Goal: Task Accomplishment & Management: Complete application form

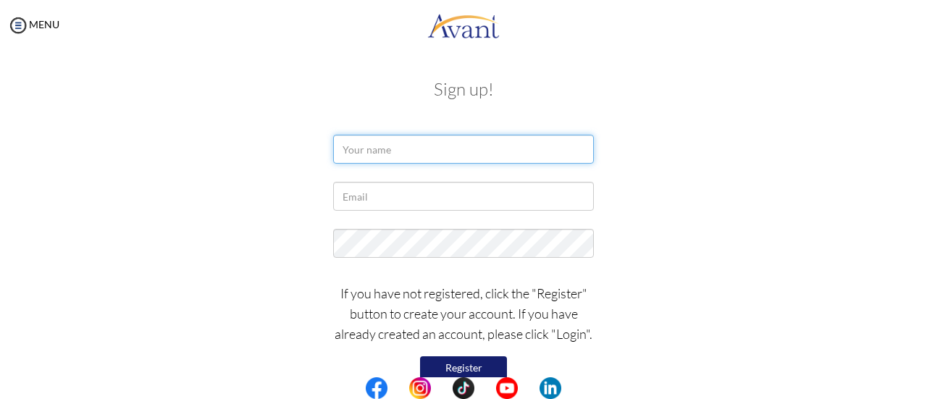
click at [367, 142] on input "text" at bounding box center [463, 149] width 261 height 29
type input "Ridha Chepkorir"
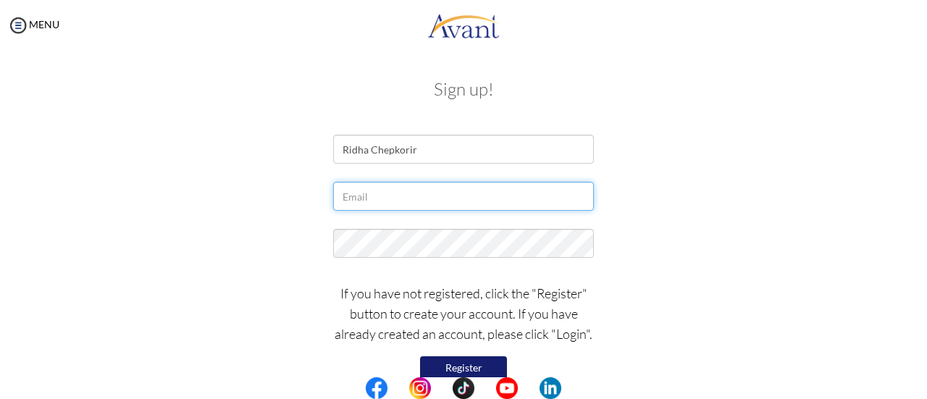
click at [404, 202] on input "text" at bounding box center [463, 196] width 261 height 29
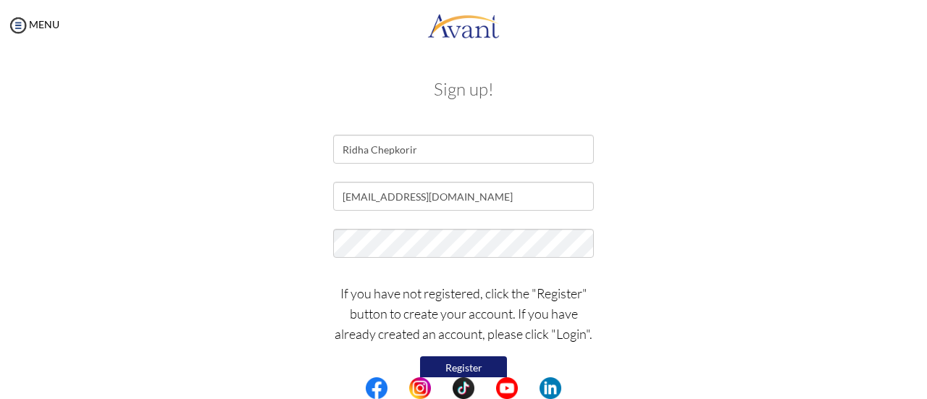
click at [484, 369] on button "Register" at bounding box center [463, 367] width 87 height 23
click at [470, 366] on button "Register" at bounding box center [463, 367] width 87 height 23
click at [572, 338] on p "If you have not registered, click the "Register" button to create your account.…" at bounding box center [463, 313] width 261 height 61
click at [569, 340] on p "If you have not registered, click the "Register" button to create your account.…" at bounding box center [463, 313] width 261 height 61
click at [850, 367] on div "If you have not registered, click the "Register" button to create your account.…" at bounding box center [464, 341] width 848 height 130
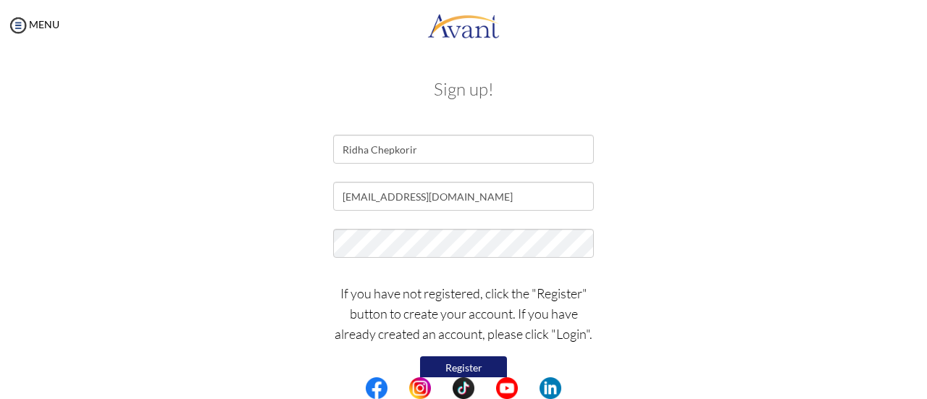
click at [574, 335] on p "If you have not registered, click the "Register" button to create your account.…" at bounding box center [463, 313] width 261 height 61
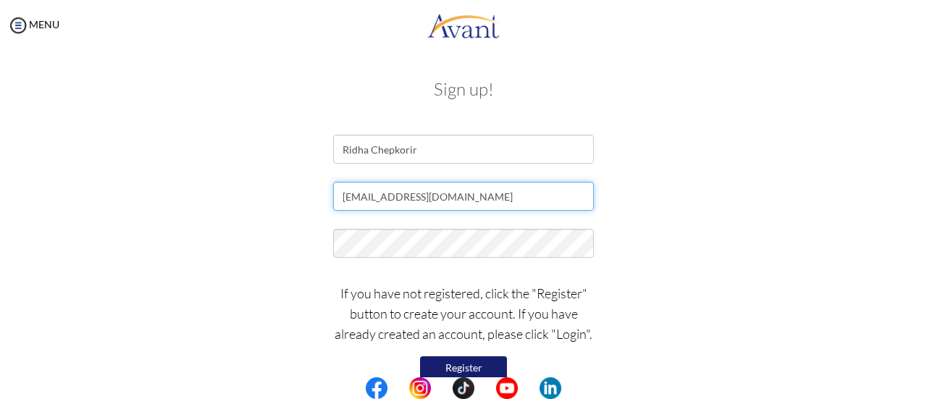
click at [472, 189] on input "[EMAIL_ADDRESS][DOMAIN_NAME]" at bounding box center [463, 196] width 261 height 29
type input "r"
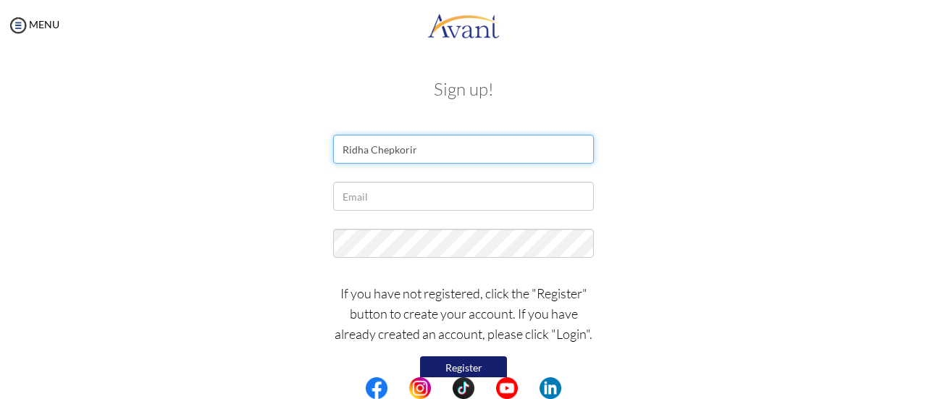
click at [465, 145] on input "Ridha Chepkorir" at bounding box center [463, 149] width 261 height 29
type input "R"
